Goal: Navigation & Orientation: Find specific page/section

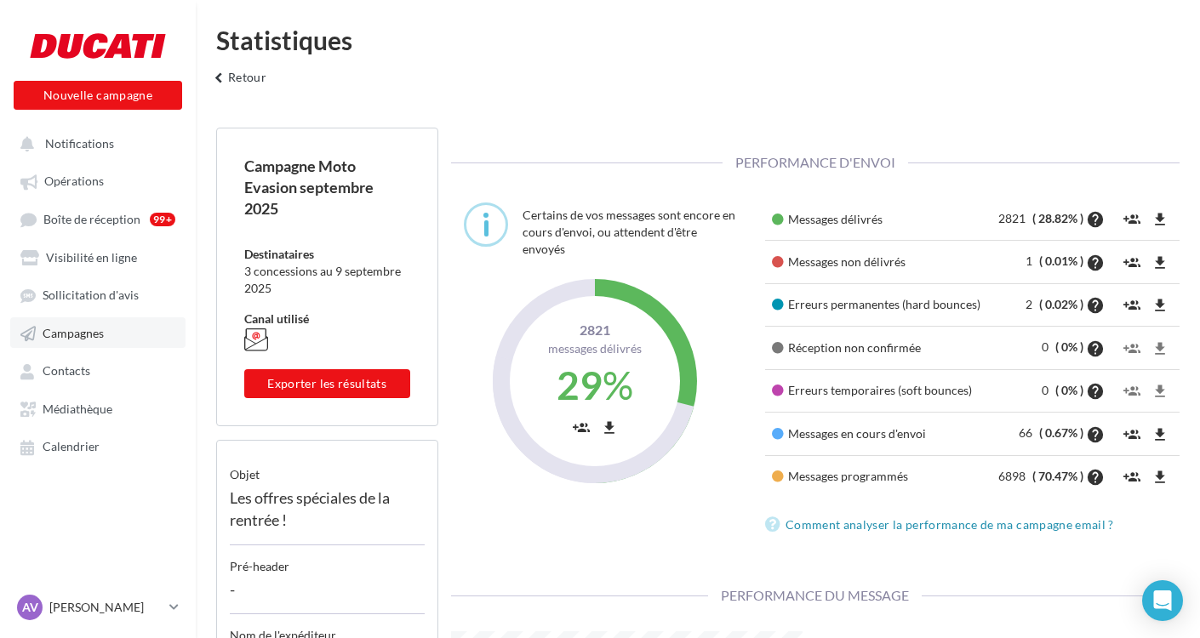
scroll to position [234, 378]
click at [93, 341] on link "Campagnes" at bounding box center [97, 332] width 175 height 31
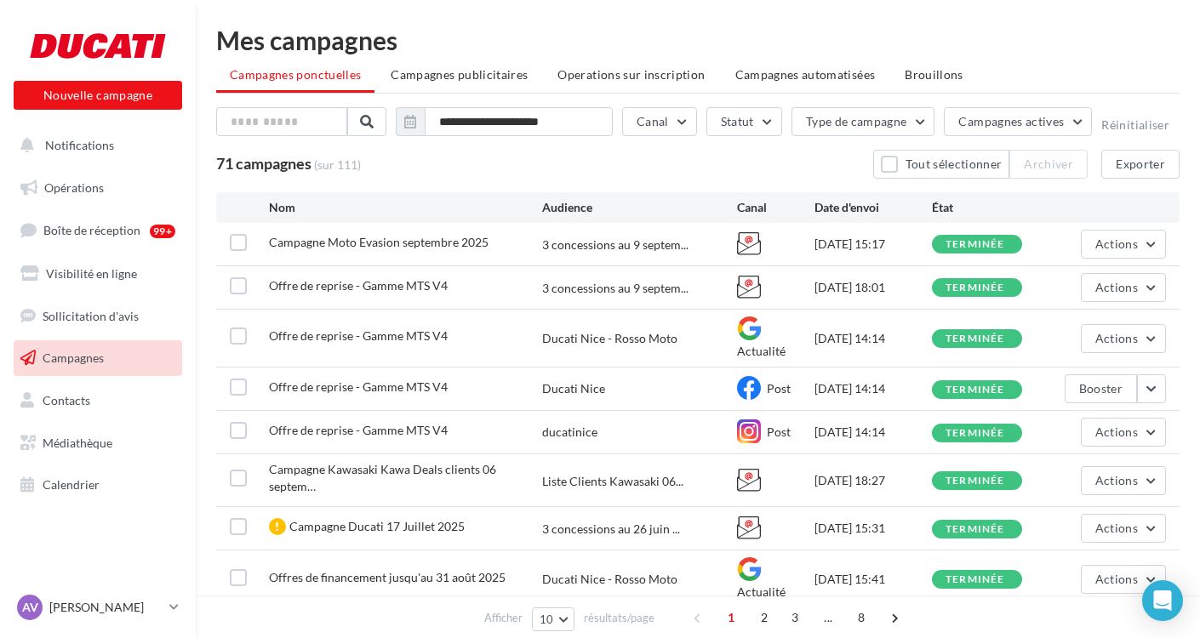
click at [87, 351] on span "Campagnes" at bounding box center [73, 358] width 61 height 14
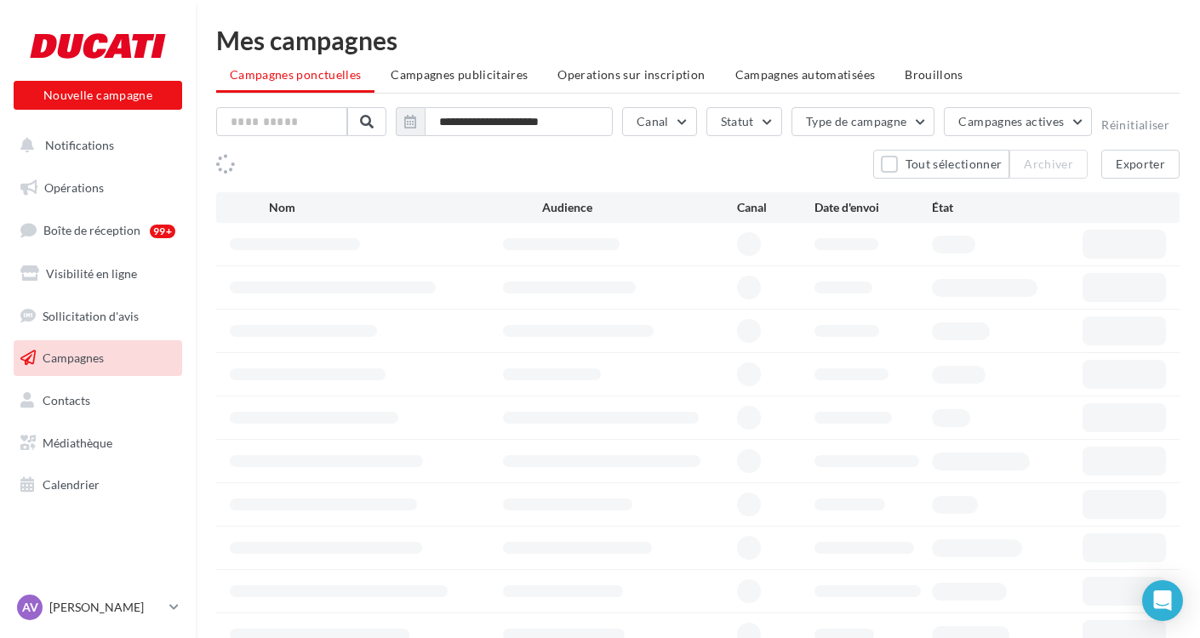
click at [80, 146] on span "Notifications" at bounding box center [79, 145] width 69 height 14
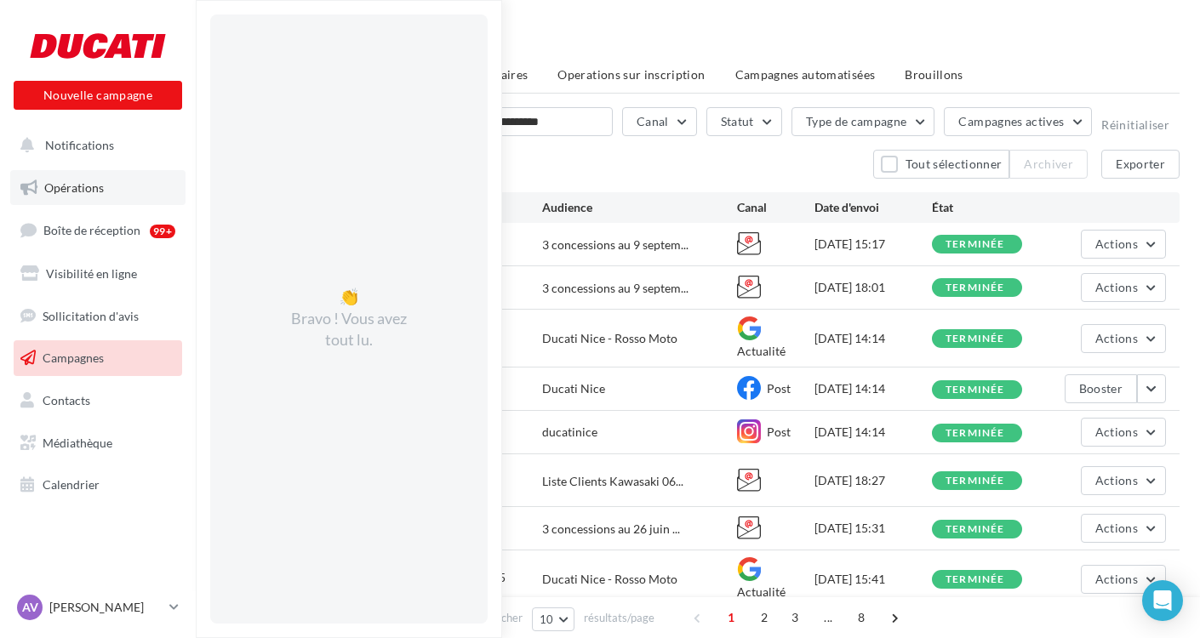
click at [66, 186] on span "Opérations" at bounding box center [74, 187] width 60 height 14
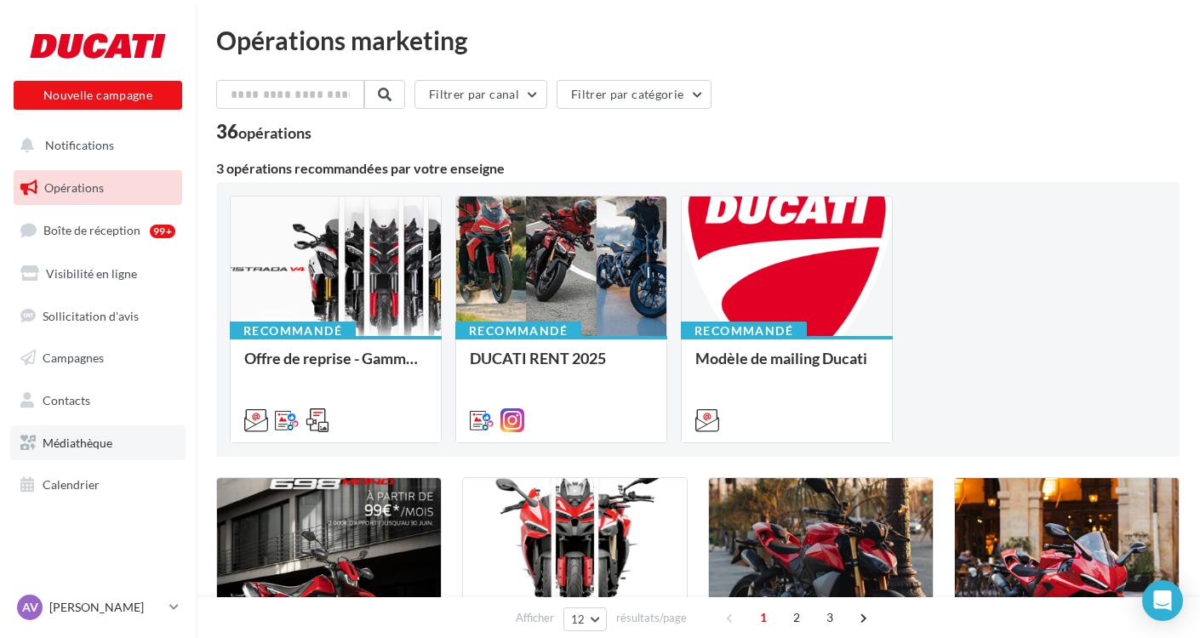
click at [83, 436] on span "Médiathèque" at bounding box center [78, 443] width 70 height 14
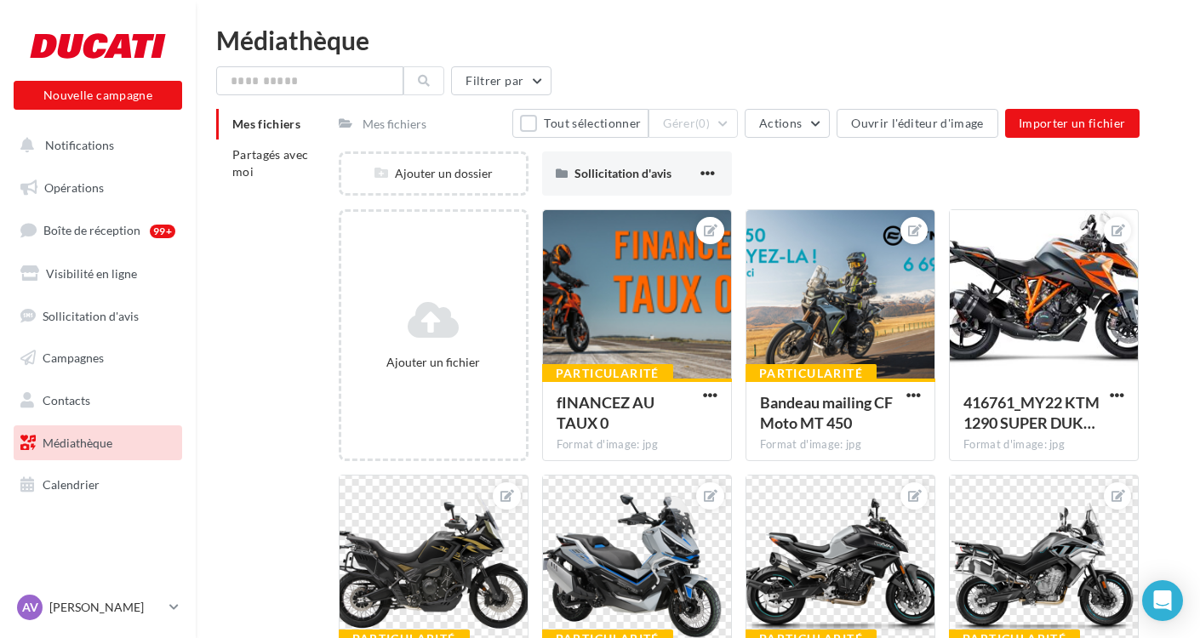
click at [268, 124] on span "Mes fichiers" at bounding box center [266, 124] width 68 height 14
click at [259, 155] on span "Partagés avec moi" at bounding box center [270, 162] width 77 height 31
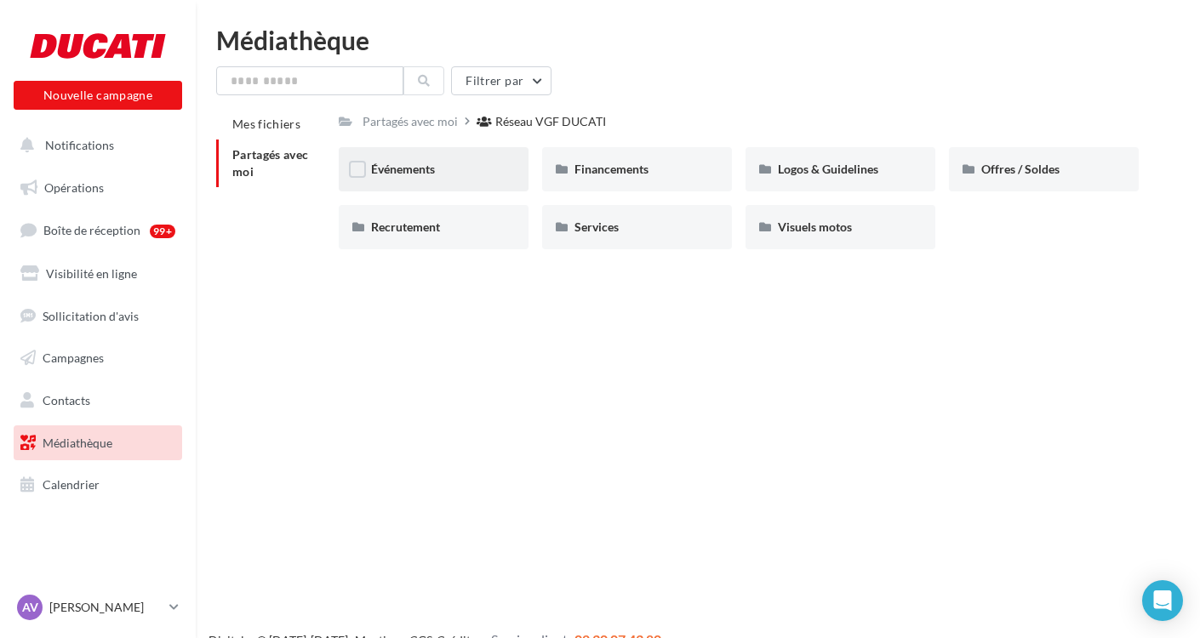
click at [438, 173] on div "Événements" at bounding box center [433, 169] width 125 height 17
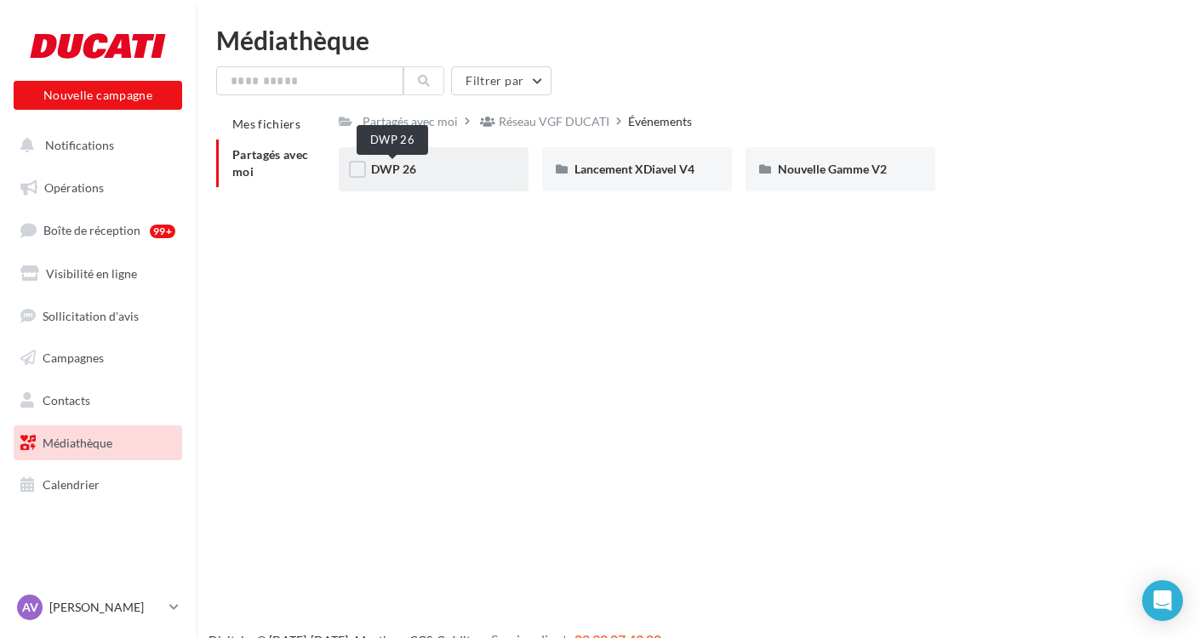
click at [398, 174] on span "DWP 26" at bounding box center [393, 169] width 45 height 14
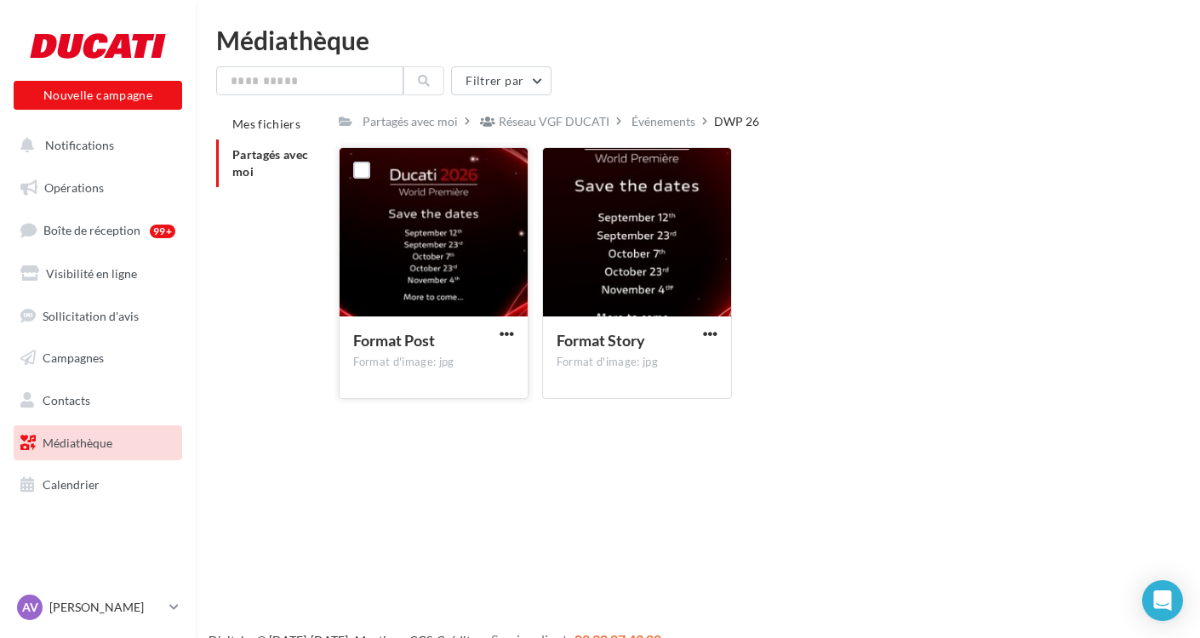
click at [447, 215] on div at bounding box center [434, 233] width 188 height 170
click at [399, 118] on div "Partagés avec moi" at bounding box center [410, 121] width 95 height 17
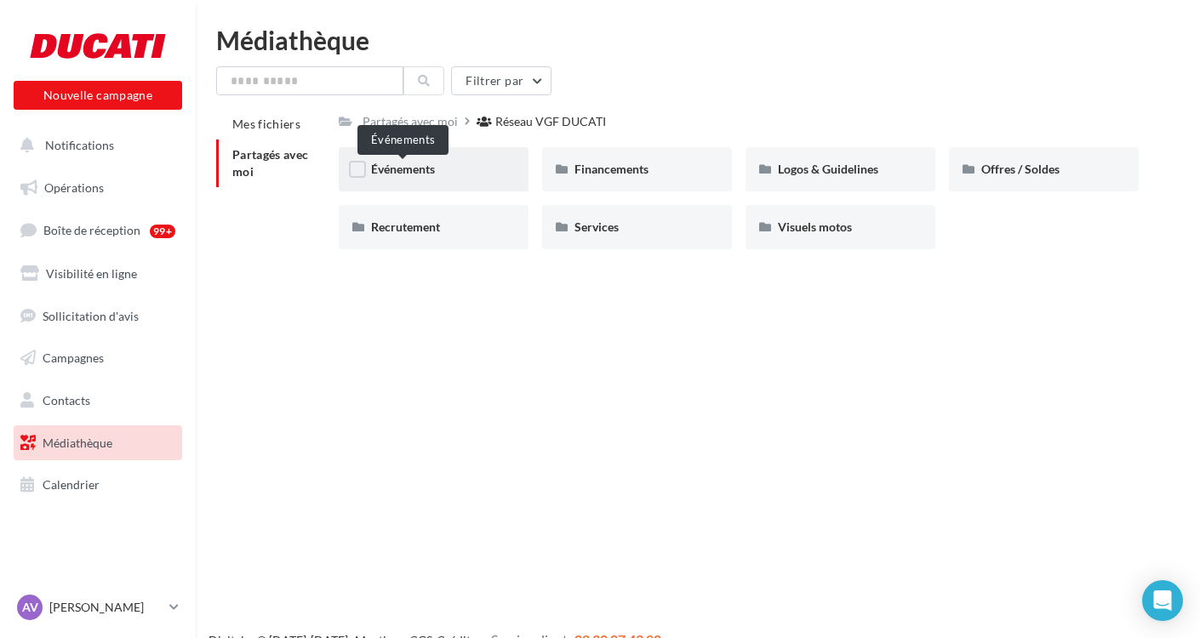
click at [414, 166] on span "Événements" at bounding box center [403, 169] width 64 height 14
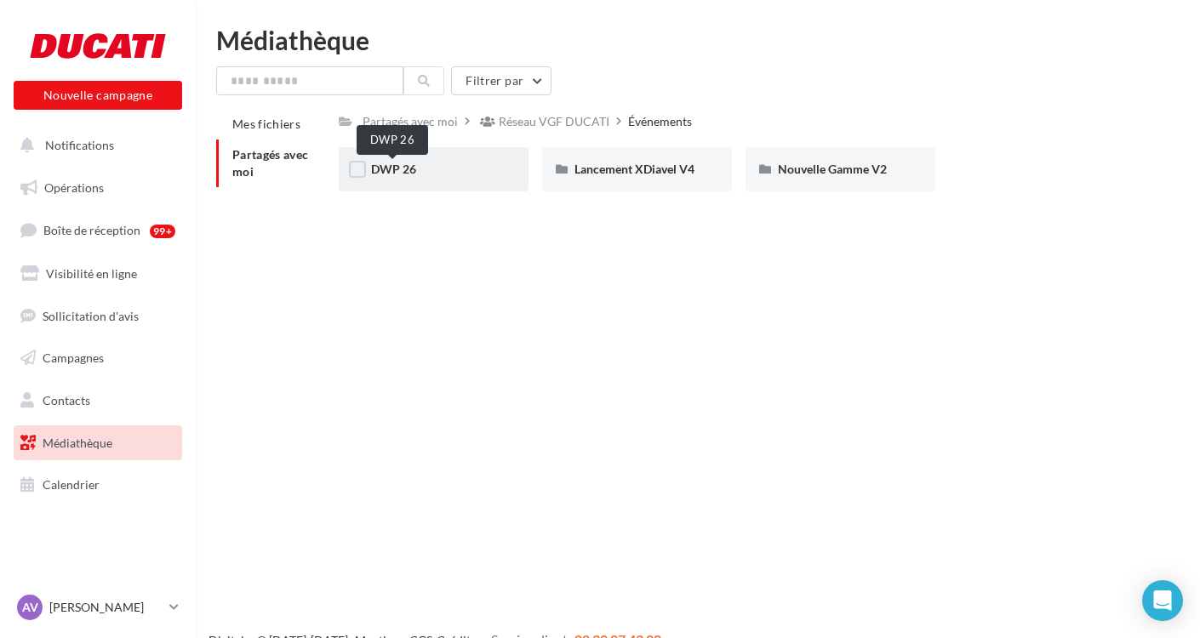
click at [400, 172] on span "DWP 26" at bounding box center [393, 169] width 45 height 14
